Goal: Book appointment/travel/reservation

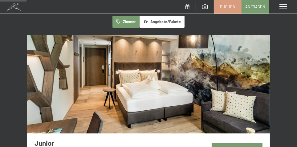
scroll to position [307, 0]
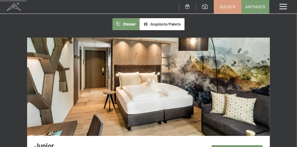
click at [158, 25] on button "Angebote/Pakete" at bounding box center [162, 24] width 45 height 12
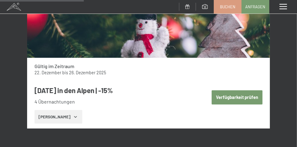
click at [181, 125] on div "Weihnachten in den Alpen | -15% 4 Übernachtungen Zeige Zimmer" at bounding box center [112, 104] width 170 height 47
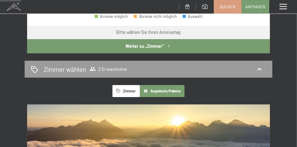
scroll to position [240, 0]
click at [125, 92] on button "Zimmer" at bounding box center [125, 91] width 27 height 12
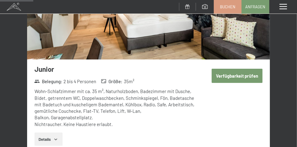
scroll to position [384, 0]
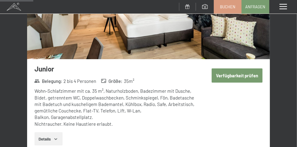
click at [48, 140] on button "Details" at bounding box center [48, 139] width 28 height 14
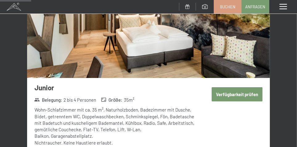
scroll to position [366, 0]
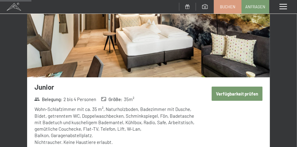
click at [215, 123] on div "Junior Belegung : 2 bis 4 Personen Größe : 35 m² Wohn-Schlafzimmer mit ca. 35 m…" at bounding box center [148, 74] width 243 height 190
click at [222, 124] on div "Junior Belegung : 2 bis 4 Personen Größe : 35 m² Wohn-Schlafzimmer mit ca. 35 m…" at bounding box center [148, 74] width 243 height 190
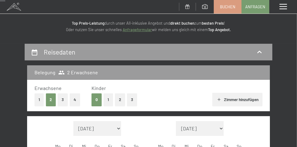
scroll to position [0, 0]
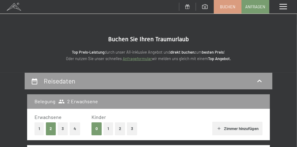
click at [282, 8] on span at bounding box center [282, 7] width 7 height 6
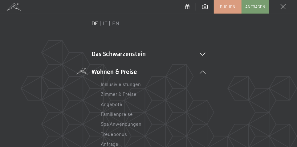
scroll to position [22, 0]
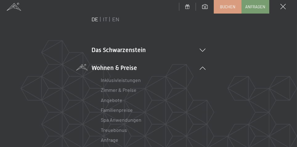
click at [122, 92] on link "Zimmer & Preise" at bounding box center [119, 90] width 36 height 6
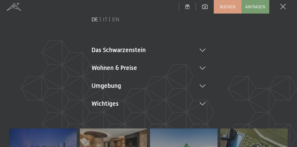
scroll to position [0, 0]
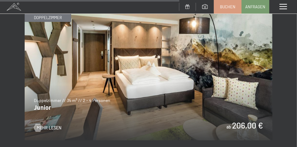
scroll to position [1703, 0]
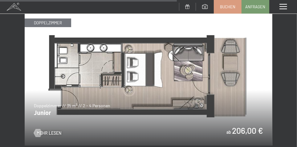
click at [165, 108] on img at bounding box center [149, 75] width 248 height 139
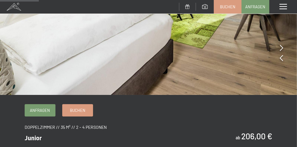
scroll to position [129, 0]
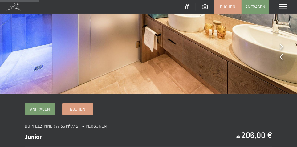
click at [280, 60] on div at bounding box center [281, 57] width 3 height 9
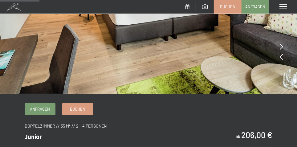
click at [281, 45] on icon at bounding box center [281, 46] width 3 height 6
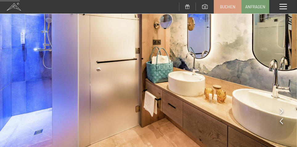
scroll to position [63, 0]
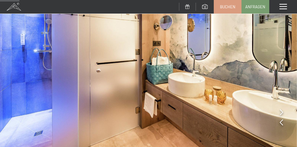
click at [282, 112] on icon at bounding box center [281, 112] width 3 height 6
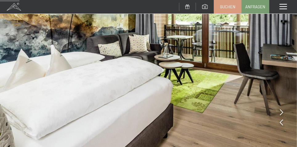
click at [282, 125] on icon at bounding box center [281, 122] width 3 height 6
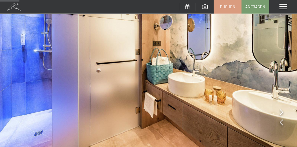
click at [283, 127] on img at bounding box center [148, 48] width 297 height 223
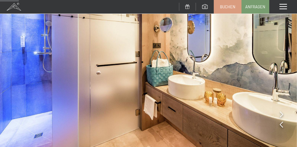
scroll to position [61, 0]
click at [284, 125] on img at bounding box center [148, 50] width 297 height 223
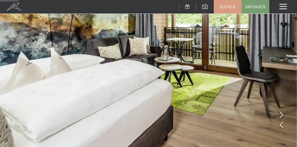
click at [192, 93] on img at bounding box center [148, 50] width 297 height 223
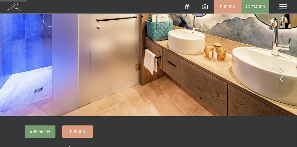
scroll to position [0, 0]
